Goal: Task Accomplishment & Management: Manage account settings

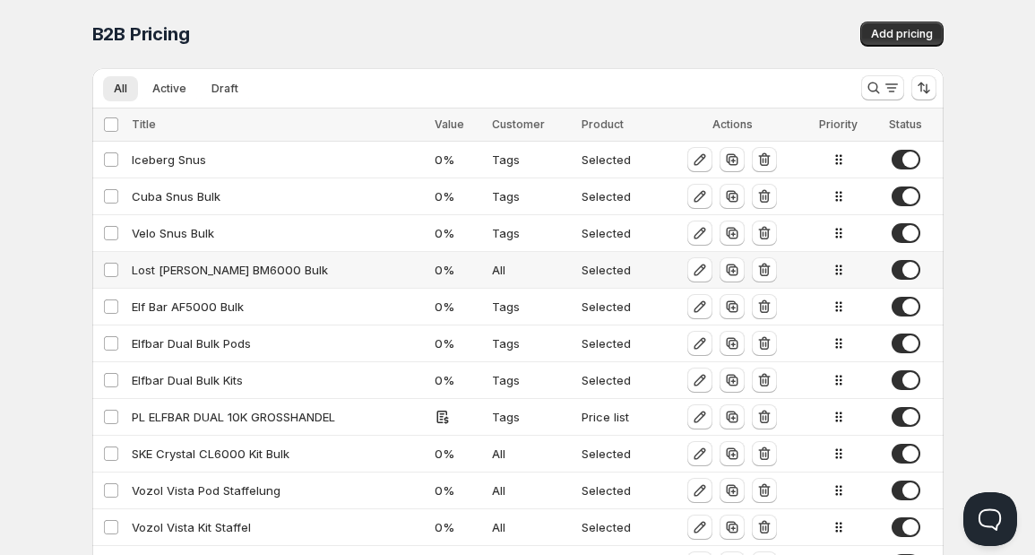
click at [194, 270] on div "Lost [PERSON_NAME] BM6000 Bulk" at bounding box center [278, 270] width 292 height 18
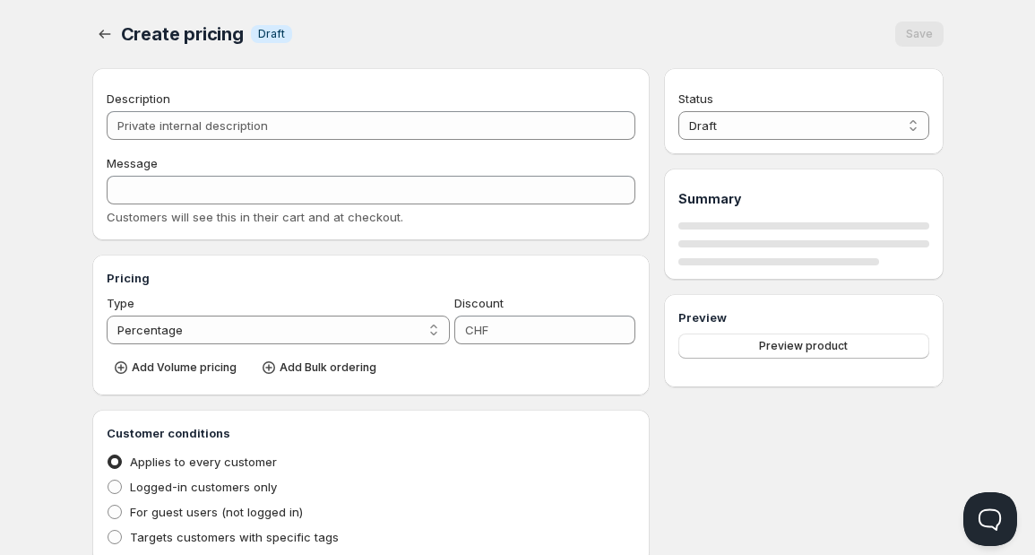
type input "Lost [PERSON_NAME] BM6000 Bulk"
type input "LOST_MARY_BM6000_BULK"
type input "0"
radio input "true"
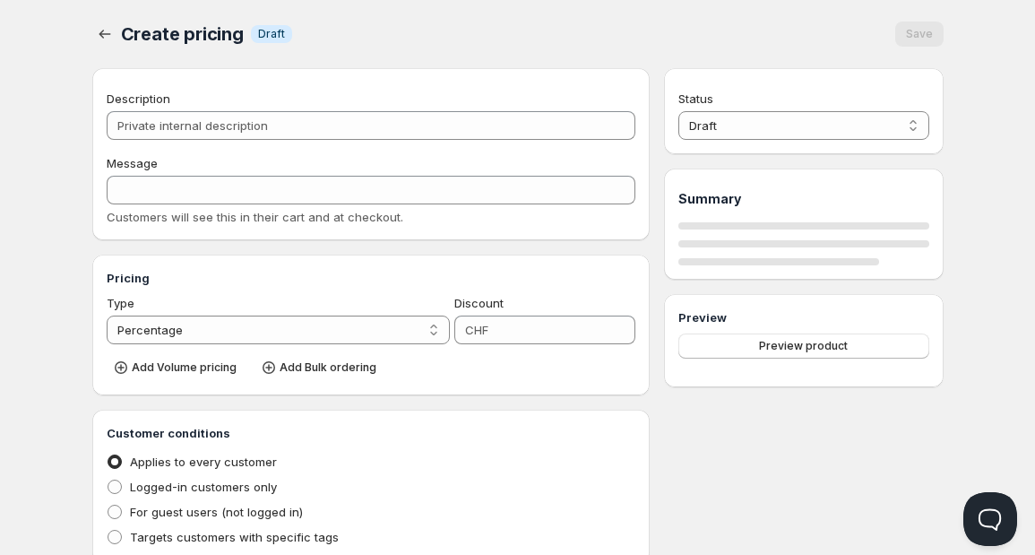
select select "1"
select select "CHF"
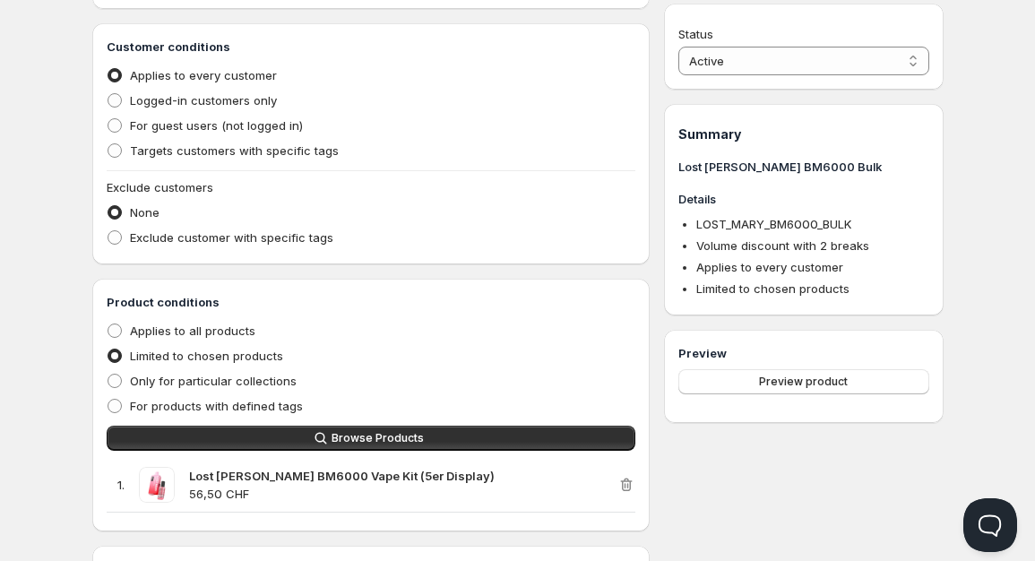
scroll to position [867, 0]
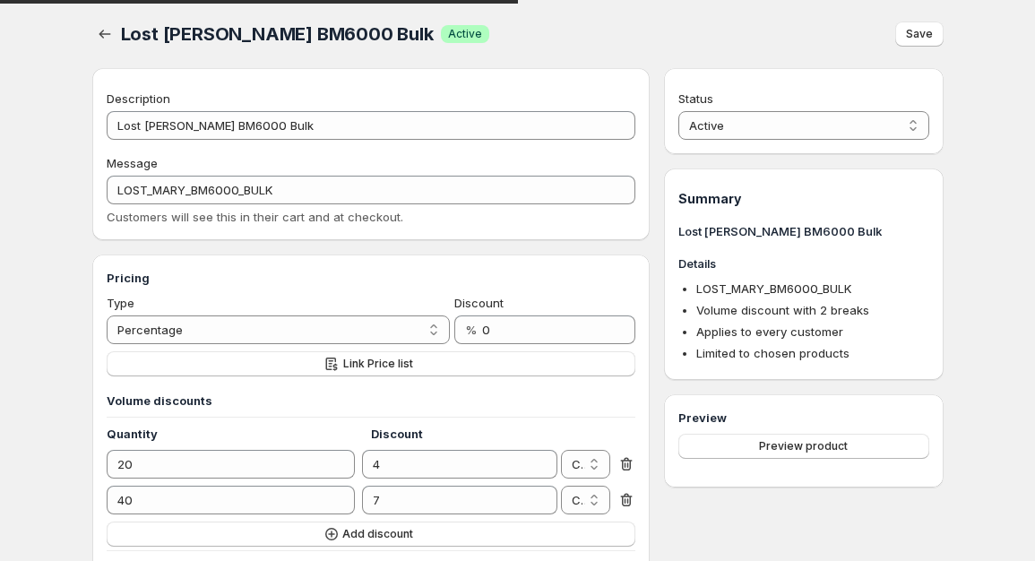
select select "CHF"
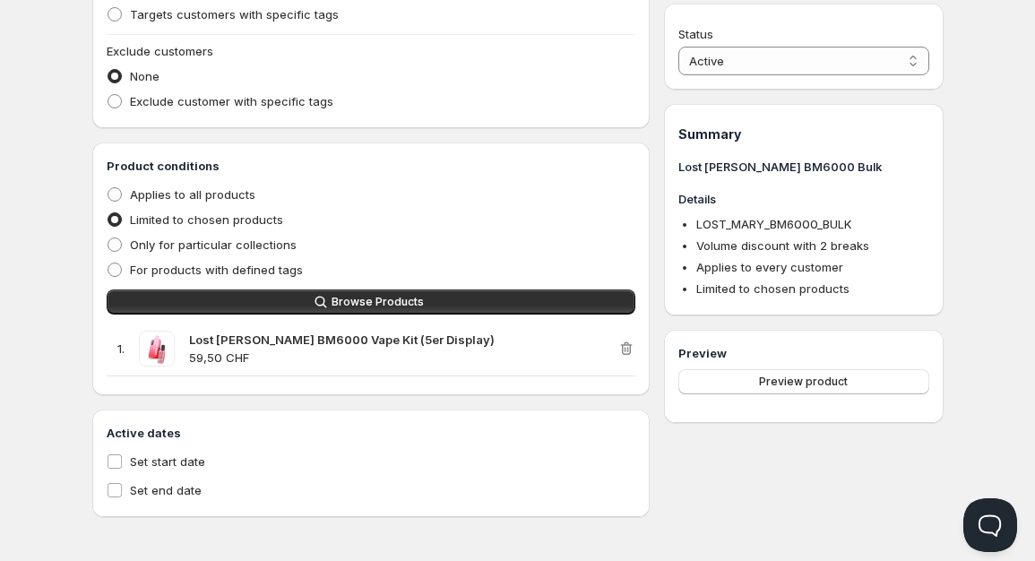
drag, startPoint x: 248, startPoint y: 255, endPoint x: 46, endPoint y: 251, distance: 202.6
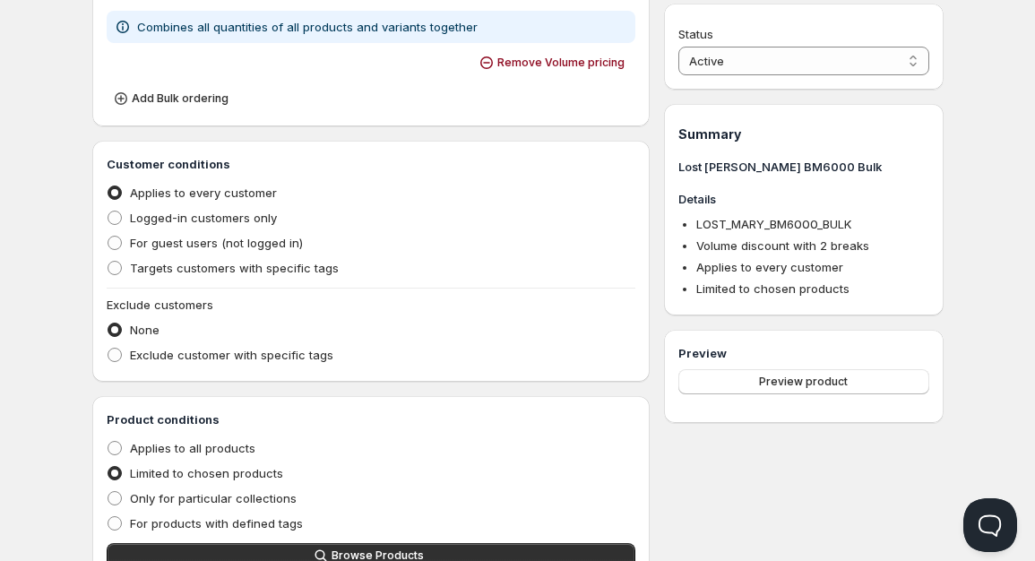
scroll to position [368, 0]
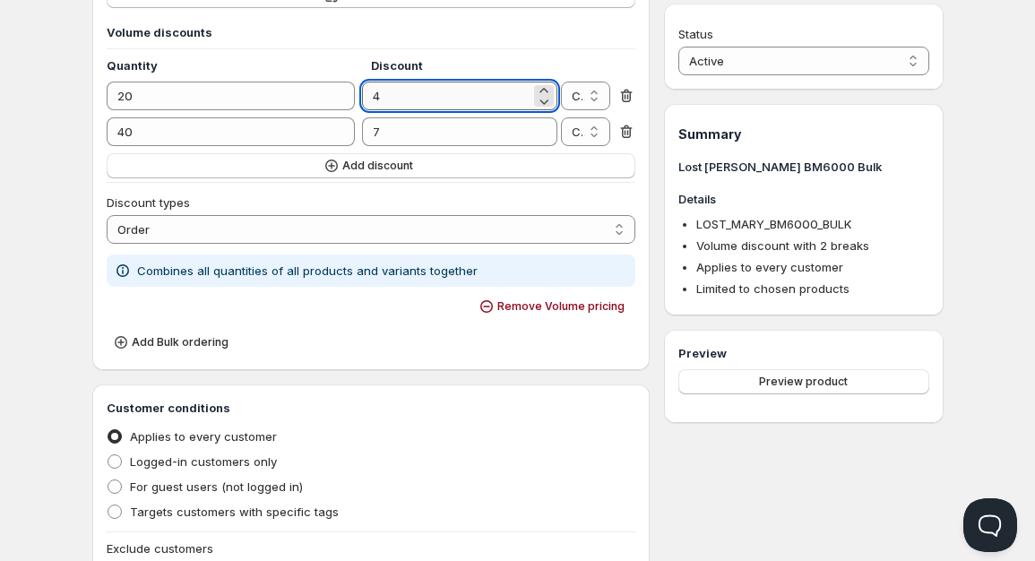
click at [403, 98] on input "4" at bounding box center [446, 96] width 169 height 29
type input "5"
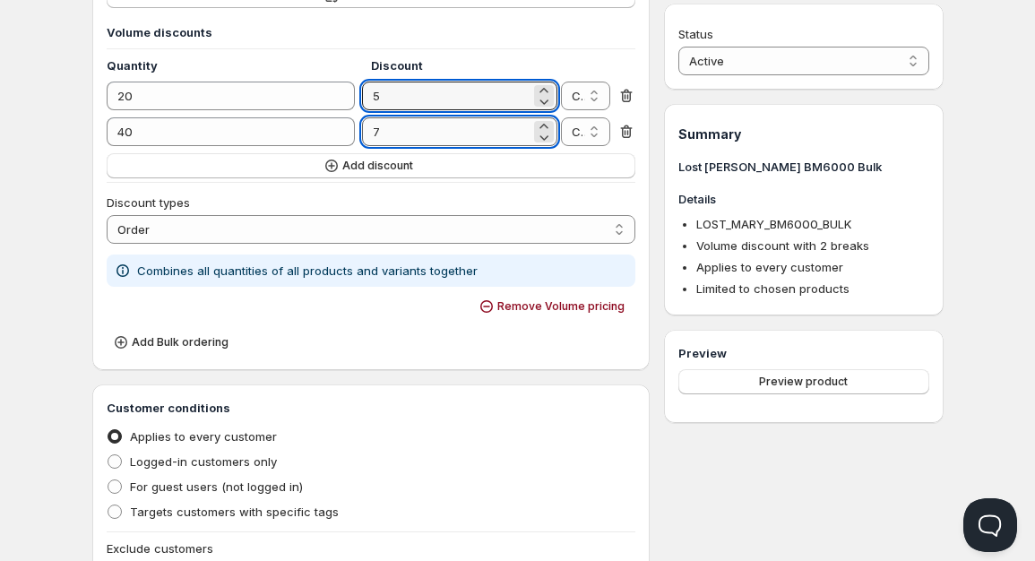
click at [379, 128] on input "7" at bounding box center [446, 131] width 169 height 29
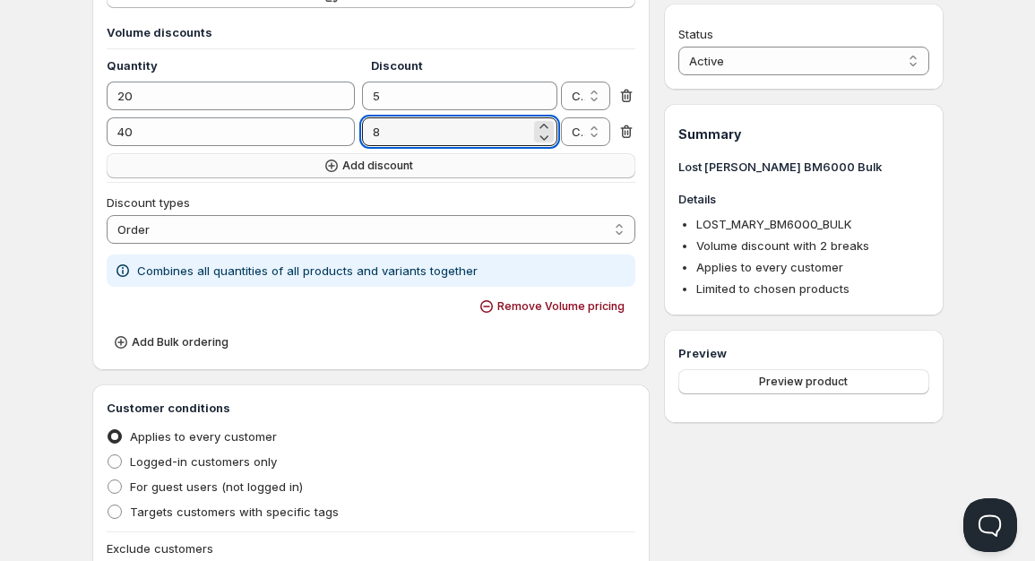
type input "8"
